Goal: Information Seeking & Learning: Understand process/instructions

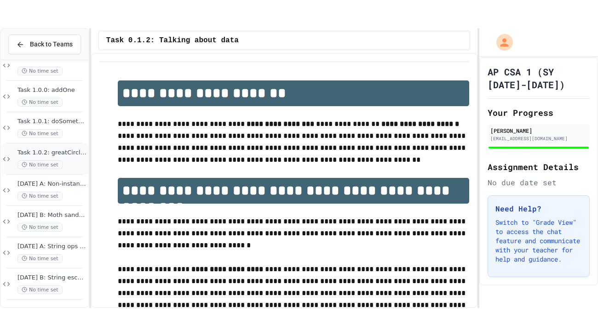
scroll to position [88, 0]
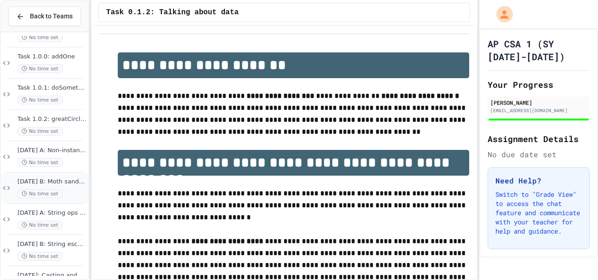
click at [63, 187] on div "[DATE] B: Moth sandbox No time set" at bounding box center [51, 188] width 69 height 20
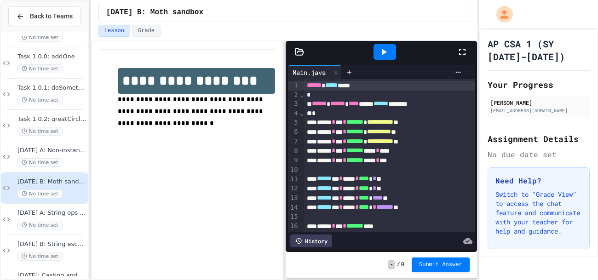
click at [299, 50] on icon at bounding box center [299, 51] width 9 height 9
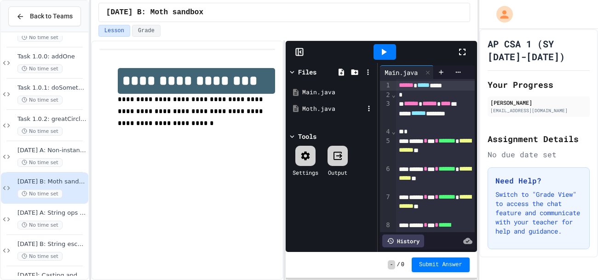
click at [321, 111] on div "Moth.java" at bounding box center [333, 108] width 62 height 9
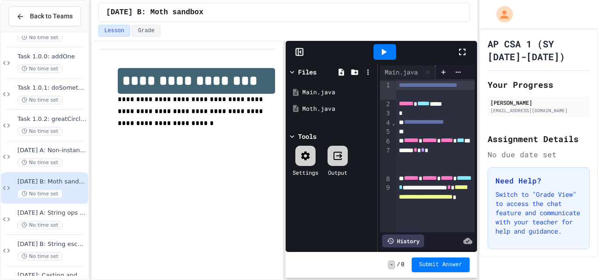
click at [461, 50] on icon at bounding box center [462, 51] width 11 height 11
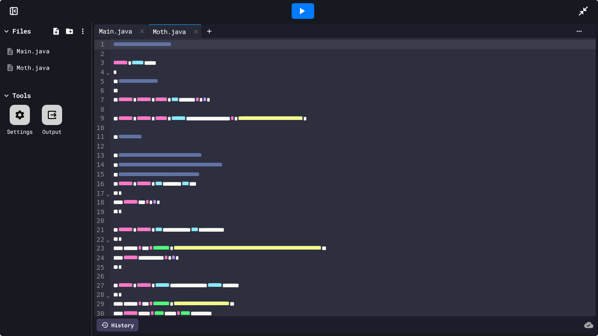
click at [114, 31] on div "Main.java" at bounding box center [115, 31] width 42 height 10
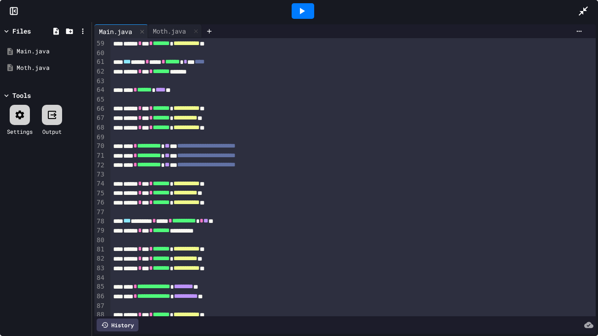
scroll to position [653, 0]
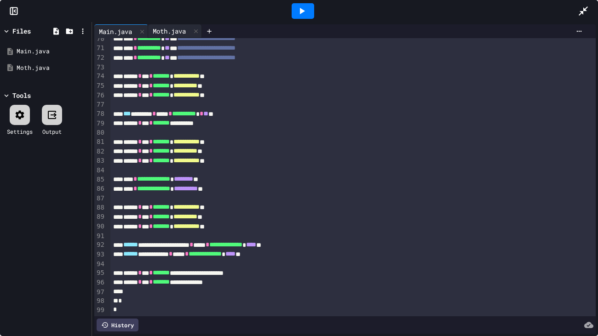
click at [172, 33] on div "Moth.java" at bounding box center [169, 31] width 42 height 10
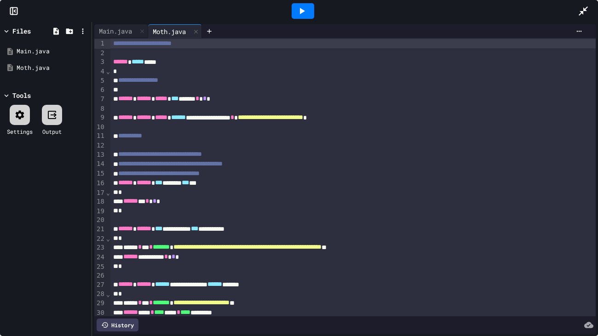
scroll to position [0, 0]
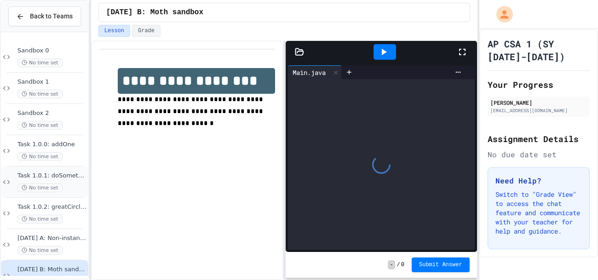
click at [67, 179] on span "Task 1.0.1: doSomething" at bounding box center [51, 176] width 69 height 8
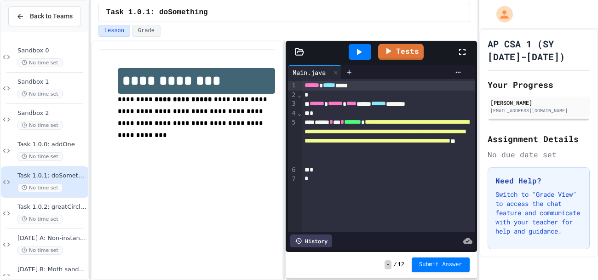
click at [293, 52] on div at bounding box center [300, 51] width 28 height 9
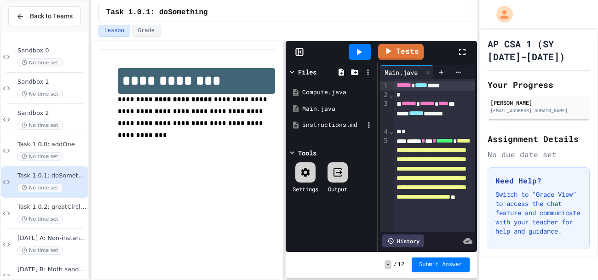
click at [320, 126] on div "instructions.md" at bounding box center [333, 124] width 62 height 9
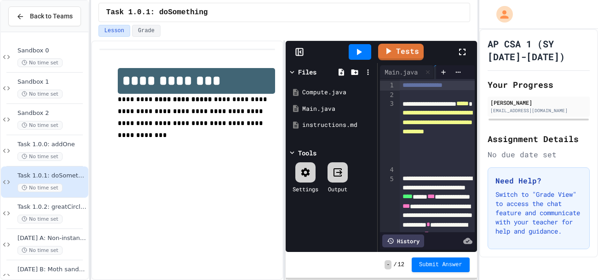
click at [465, 47] on icon at bounding box center [462, 51] width 11 height 11
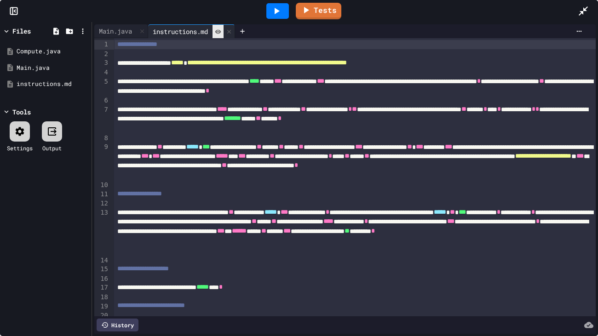
click at [221, 34] on icon at bounding box center [218, 32] width 6 height 6
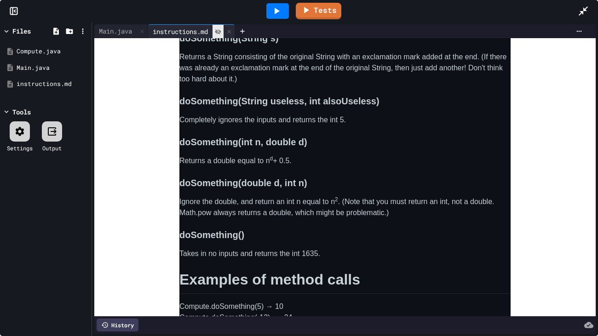
scroll to position [608, 0]
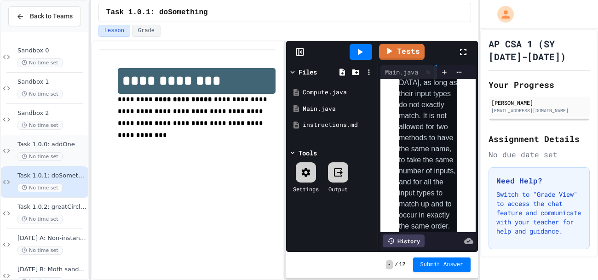
click at [70, 144] on span "Task 1.0.0: addOne" at bounding box center [51, 145] width 69 height 8
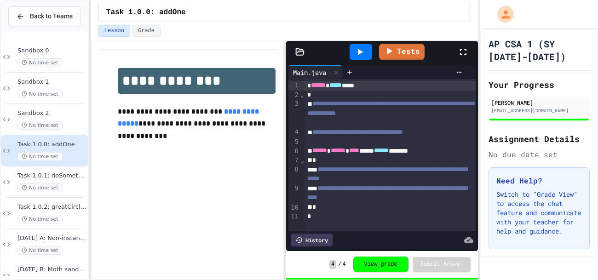
click at [303, 56] on icon at bounding box center [299, 51] width 9 height 9
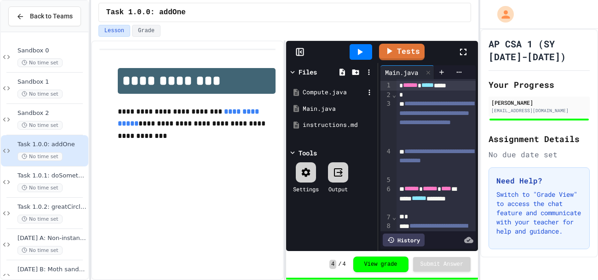
click at [327, 92] on div "Compute.java" at bounding box center [334, 92] width 62 height 9
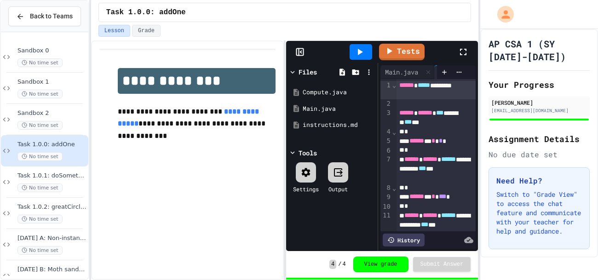
click at [461, 55] on icon at bounding box center [463, 52] width 6 height 6
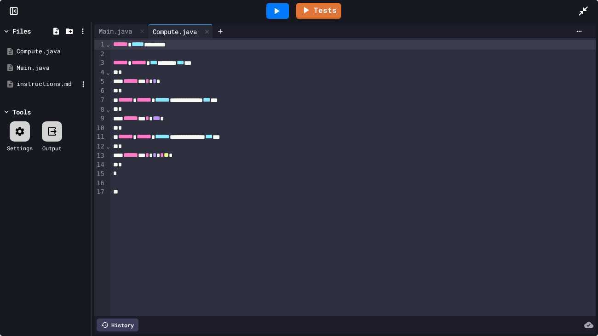
click at [45, 87] on div "instructions.md" at bounding box center [48, 84] width 62 height 9
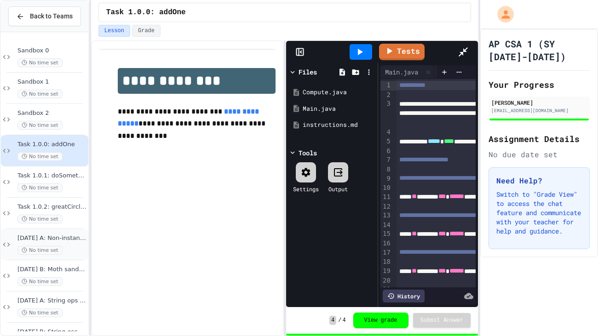
click at [82, 251] on div "No time set" at bounding box center [51, 250] width 69 height 9
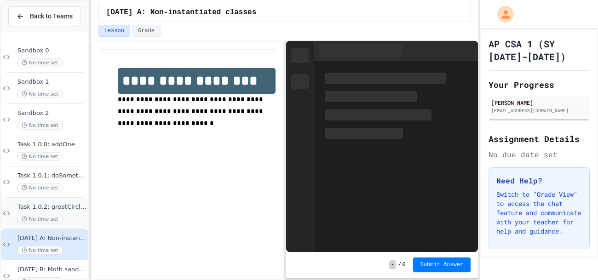
click at [57, 212] on div "Task 1.0.2: greatCircleDistance No time set" at bounding box center [51, 213] width 69 height 20
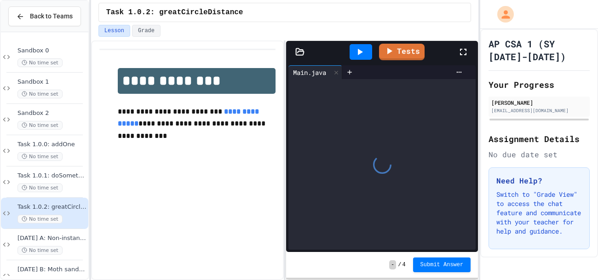
click at [462, 50] on icon at bounding box center [463, 51] width 11 height 11
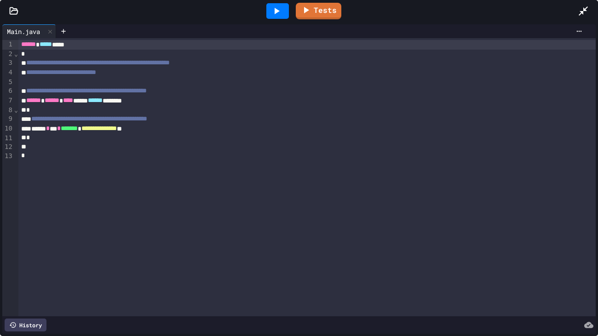
click at [20, 12] on div at bounding box center [14, 10] width 28 height 9
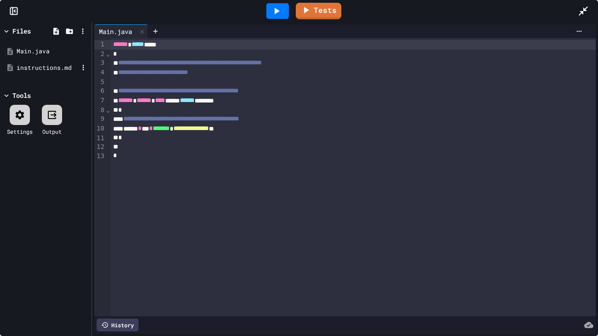
click at [29, 64] on div "instructions.md" at bounding box center [48, 67] width 62 height 9
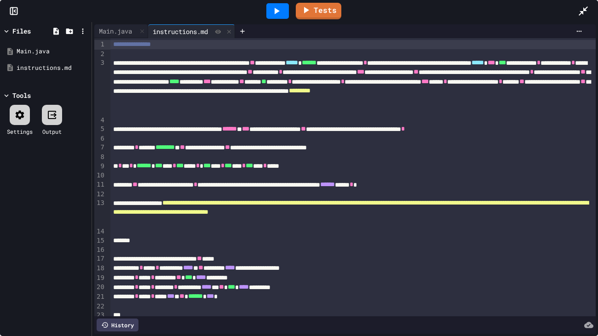
scroll to position [70, 0]
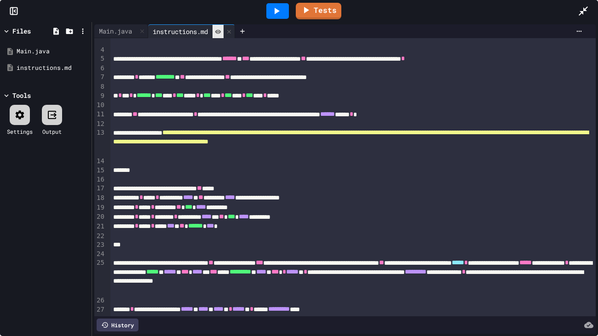
click at [218, 30] on icon at bounding box center [218, 32] width 6 height 6
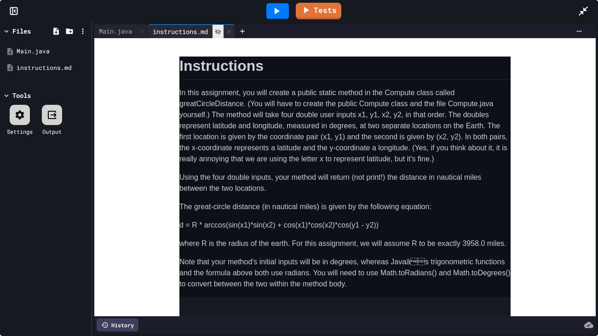
scroll to position [169, 0]
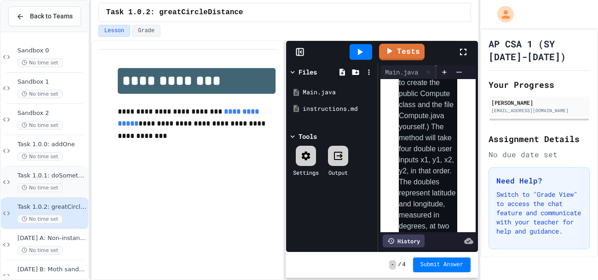
click at [71, 177] on span "Task 1.0.1: doSomething" at bounding box center [51, 176] width 69 height 8
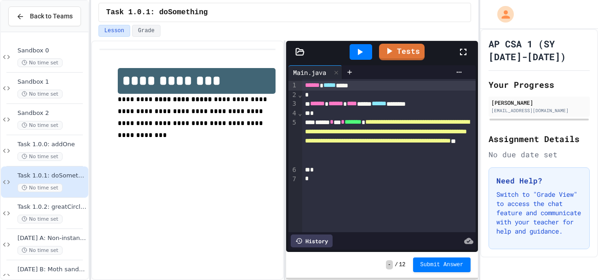
click at [458, 50] on icon at bounding box center [463, 51] width 11 height 11
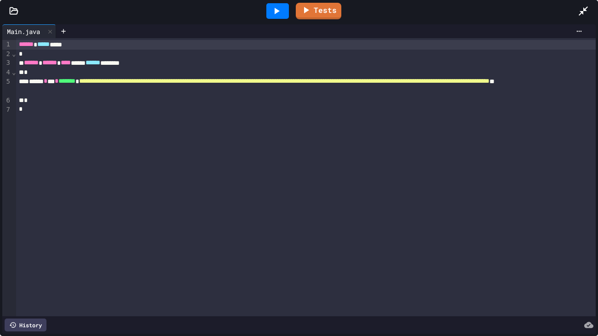
click at [10, 8] on icon at bounding box center [14, 10] width 8 height 6
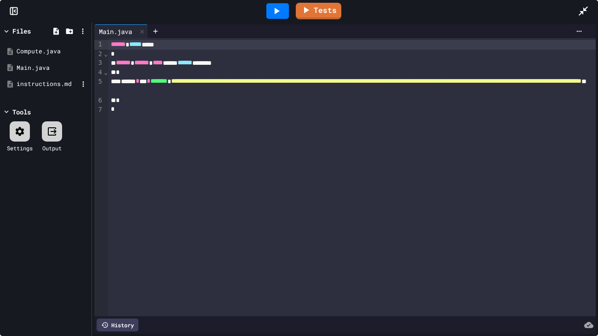
click at [43, 84] on div "instructions.md" at bounding box center [48, 84] width 62 height 9
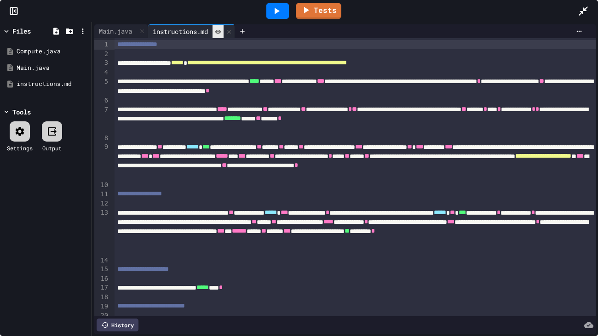
click at [221, 29] on icon at bounding box center [218, 31] width 6 height 4
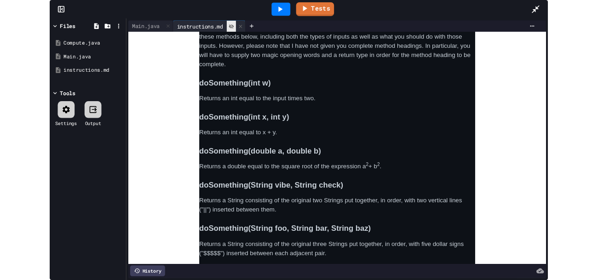
scroll to position [267, 0]
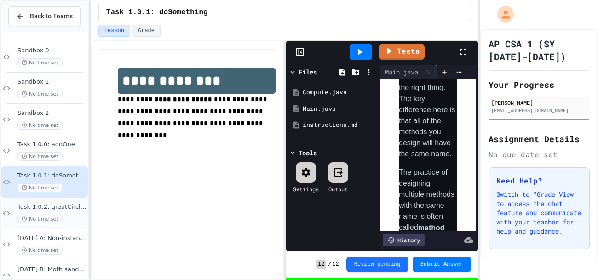
click at [68, 205] on span "Task 1.0.2: greatCircleDistance" at bounding box center [51, 207] width 69 height 8
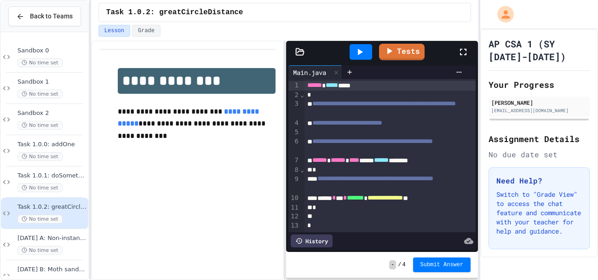
click at [465, 52] on icon at bounding box center [463, 51] width 11 height 11
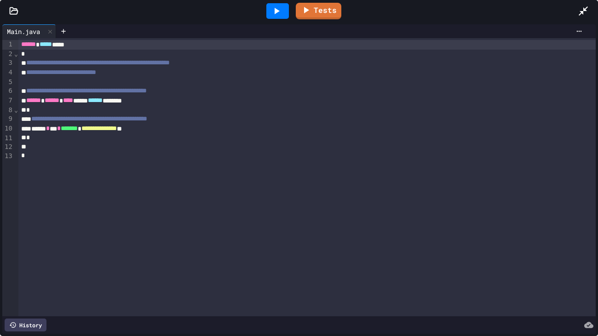
click at [16, 11] on icon at bounding box center [14, 10] width 8 height 6
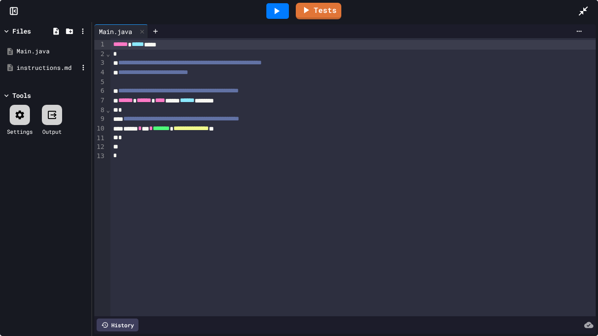
click at [43, 70] on div "instructions.md" at bounding box center [48, 67] width 62 height 9
